Goal: Communication & Community: Connect with others

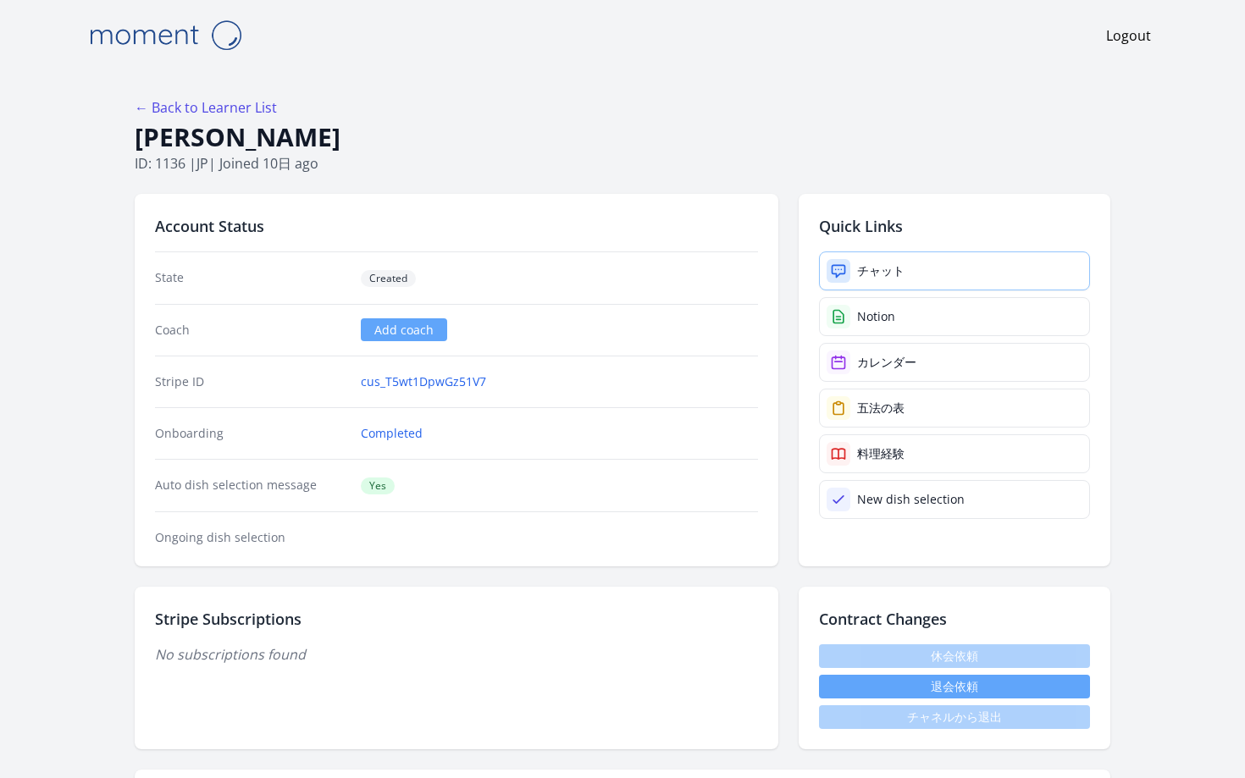
click at [826, 259] on div at bounding box center [838, 271] width 24 height 24
click at [837, 251] on link "チャット" at bounding box center [954, 270] width 271 height 39
click at [857, 262] on div "チャット" at bounding box center [880, 270] width 47 height 17
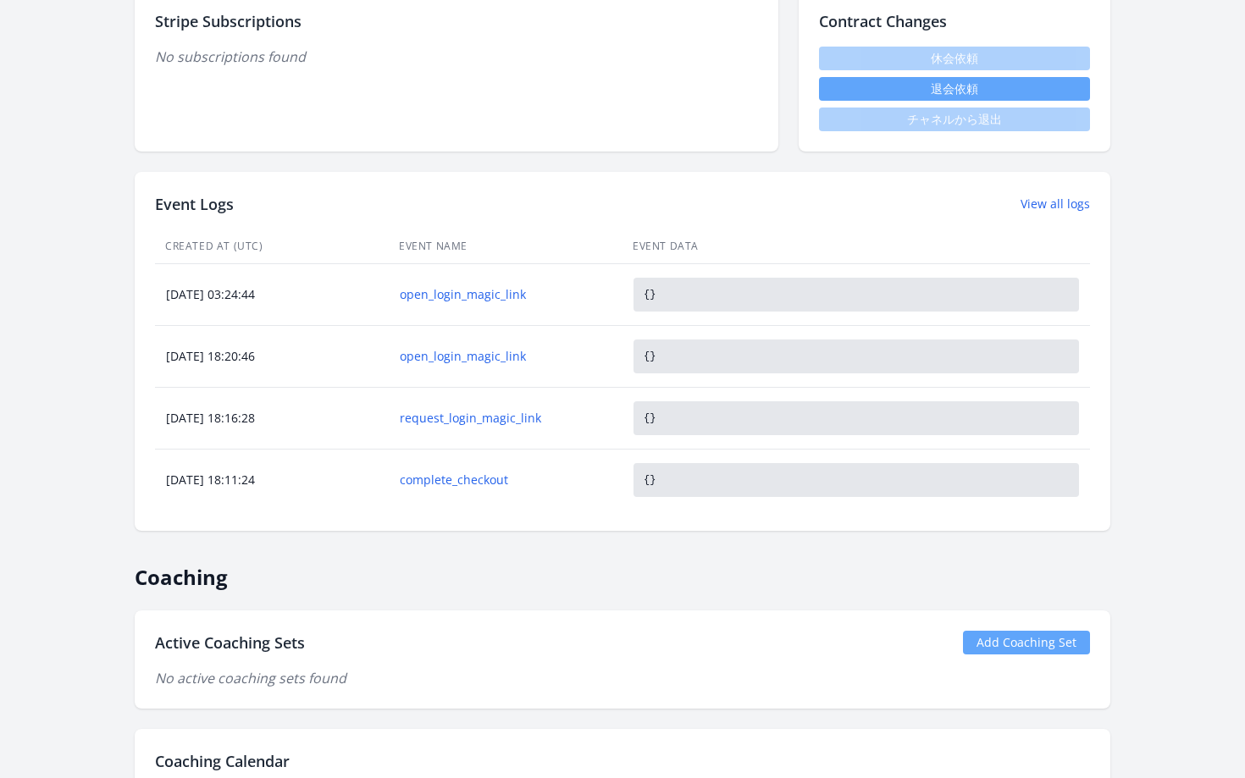
scroll to position [595, 0]
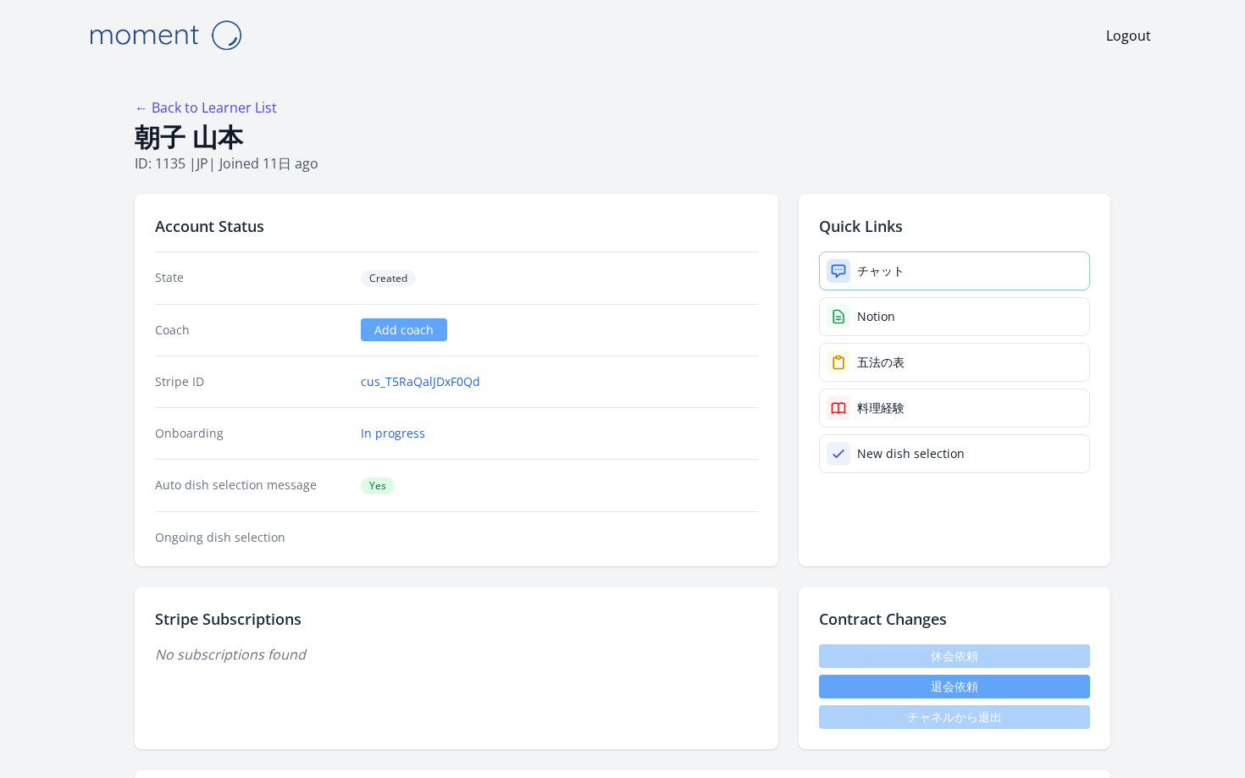
click at [857, 262] on div "チャット" at bounding box center [880, 270] width 47 height 17
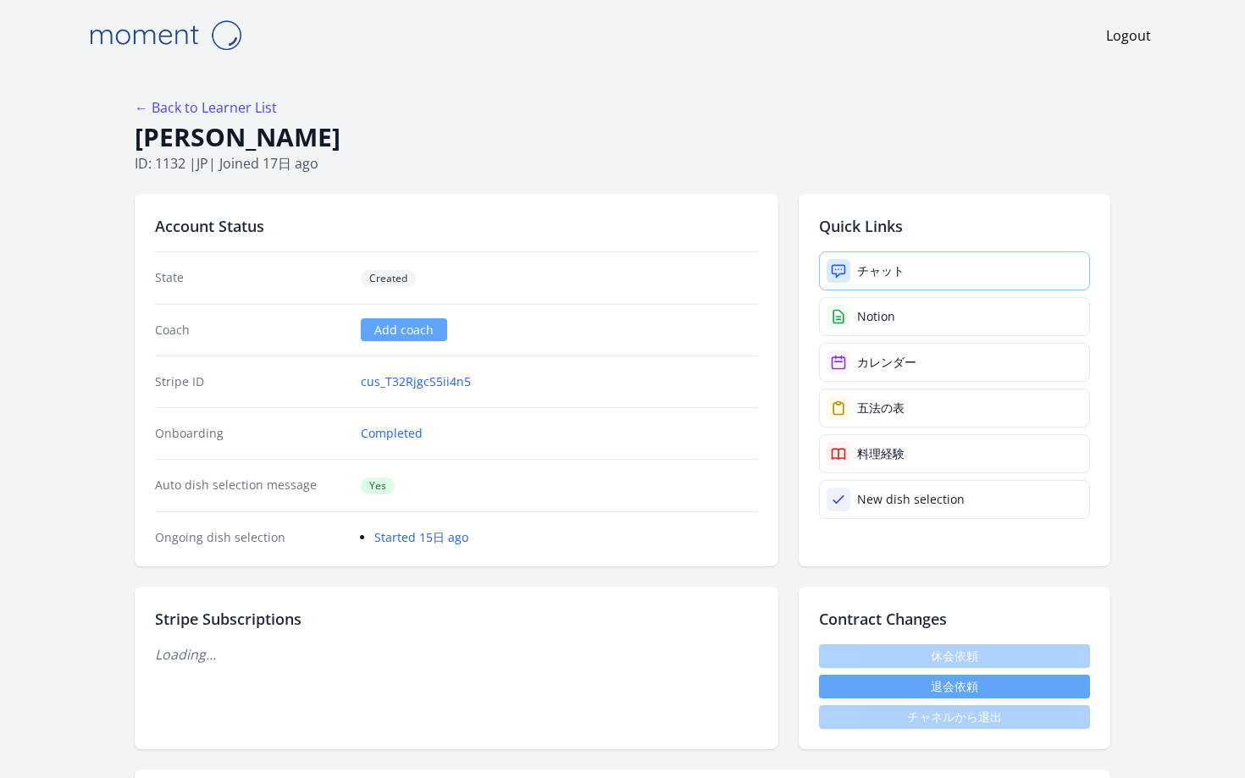
click at [857, 262] on div "チャット" at bounding box center [880, 270] width 47 height 17
click at [832, 265] on icon at bounding box center [838, 271] width 13 height 12
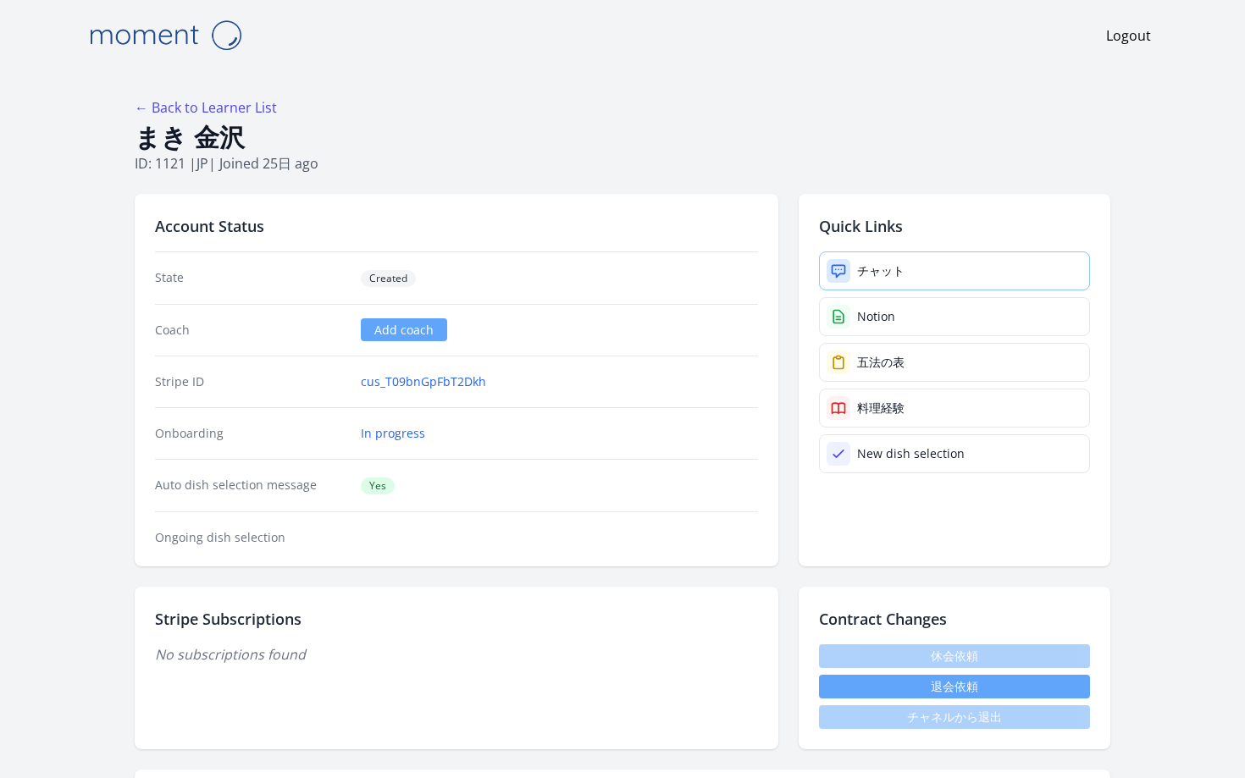
click at [819, 251] on link "チャット" at bounding box center [954, 270] width 271 height 39
